Goal: Check status: Check status

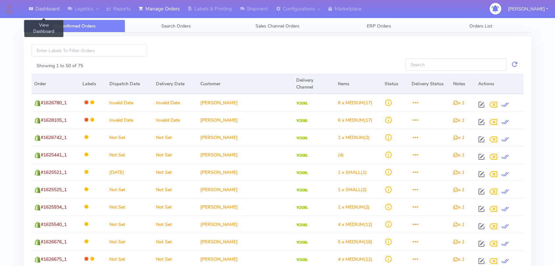
click at [38, 9] on link "Dashboard" at bounding box center [44, 9] width 39 height 18
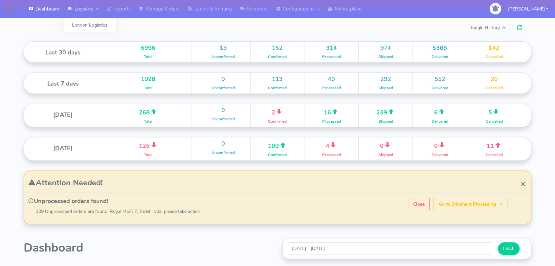
scroll to position [116, 253]
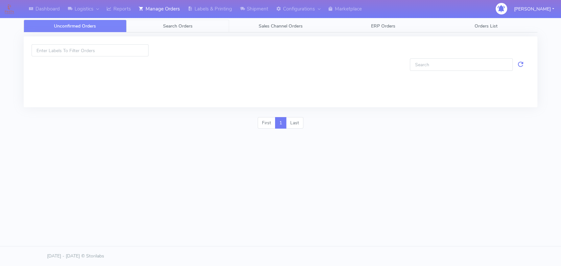
click at [182, 25] on span "Search Orders" at bounding box center [178, 26] width 30 height 6
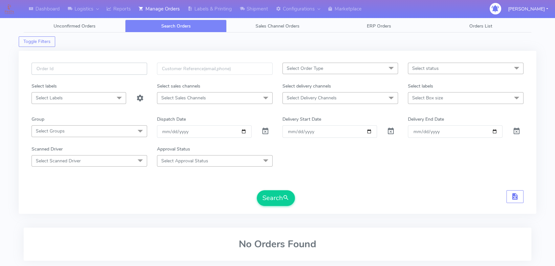
click at [92, 69] on input "text" at bounding box center [90, 69] width 116 height 12
paste input "1627464"
type input "1627464"
click at [263, 132] on span at bounding box center [265, 133] width 8 height 6
click at [260, 198] on button "Search" at bounding box center [276, 198] width 38 height 16
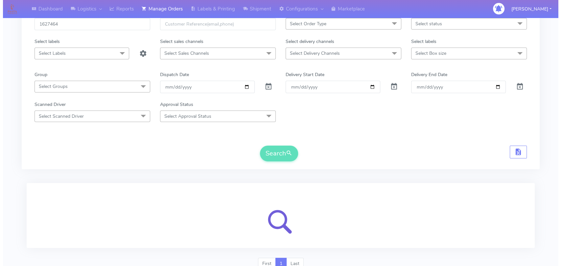
scroll to position [73, 0]
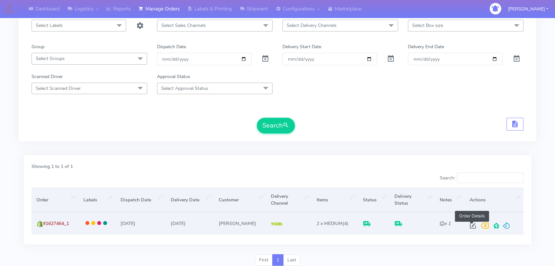
click at [458, 227] on span at bounding box center [473, 227] width 12 height 6
select select "5"
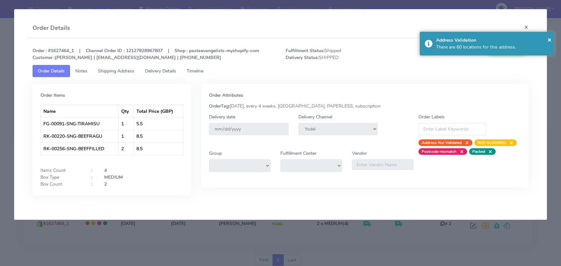
click at [175, 74] on link "Delivery Details" at bounding box center [161, 71] width 42 height 12
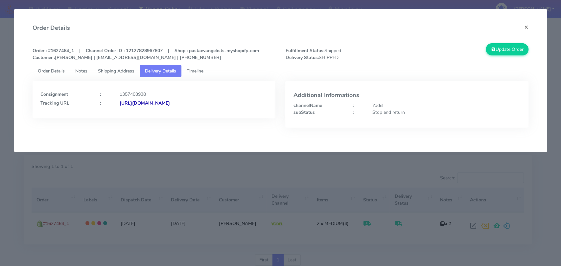
copy strong "JJD0002249960903403"
drag, startPoint x: 249, startPoint y: 105, endPoint x: 189, endPoint y: 109, distance: 59.6
click at [190, 110] on div "Consignment : 1357403938 Tracking URL : [URL][DOMAIN_NAME]" at bounding box center [154, 99] width 243 height 37
